Goal: Check status: Check status

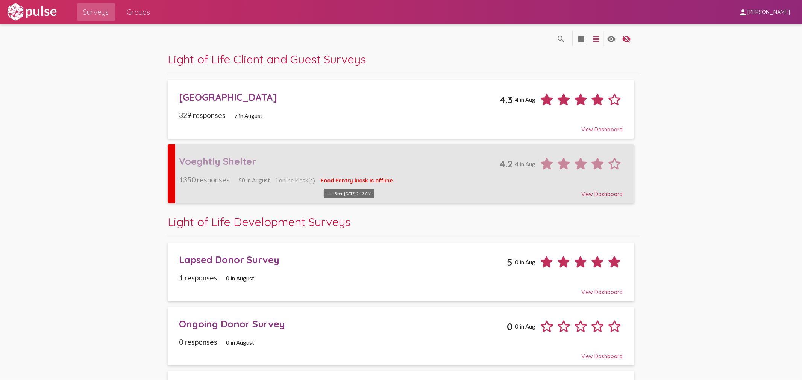
click at [347, 182] on span "Food Pantry kiosk is offline" at bounding box center [357, 180] width 72 height 7
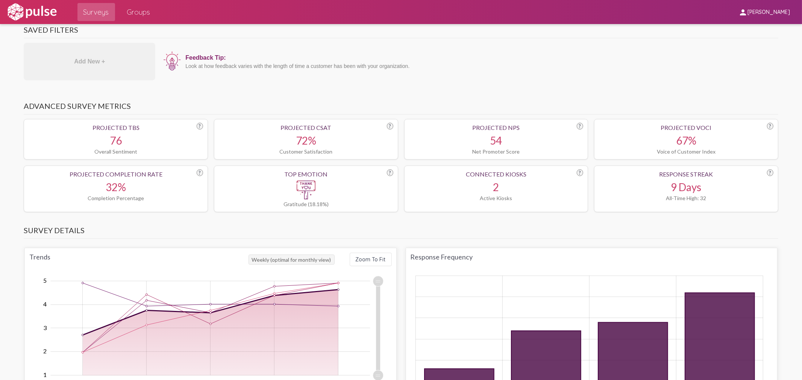
scroll to position [42, 0]
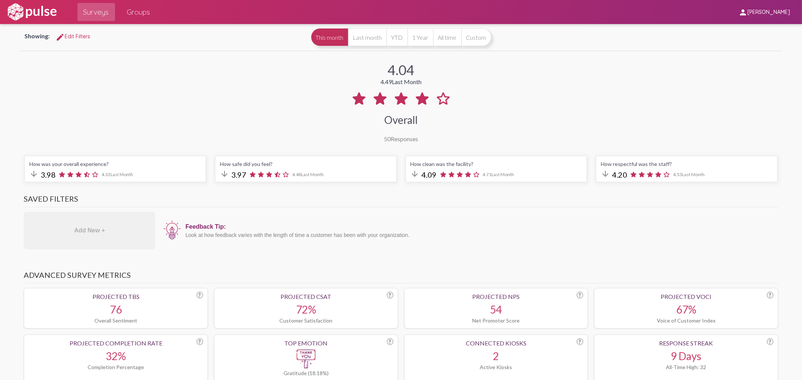
click at [114, 10] on link "Surveys" at bounding box center [96, 12] width 38 height 18
